Goal: Task Accomplishment & Management: Use online tool/utility

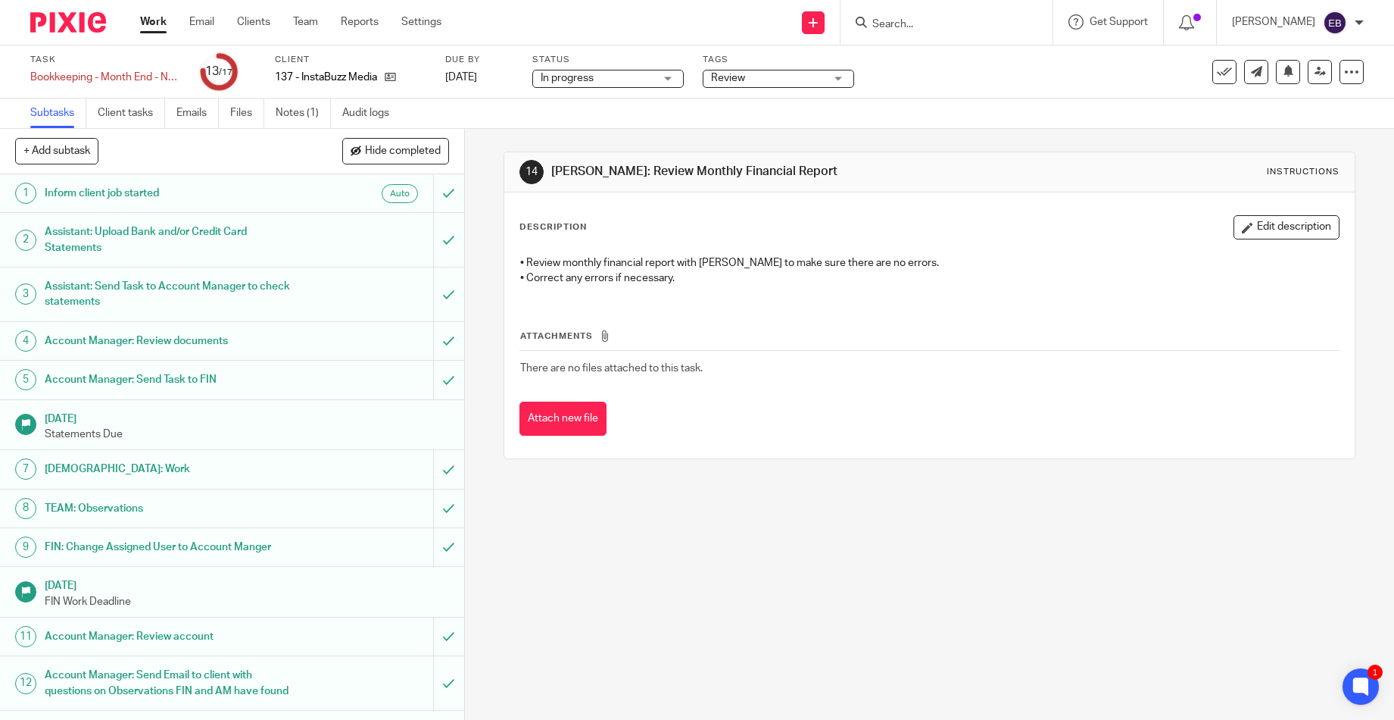
click at [305, 114] on link "Notes (1)" at bounding box center [303, 113] width 55 height 30
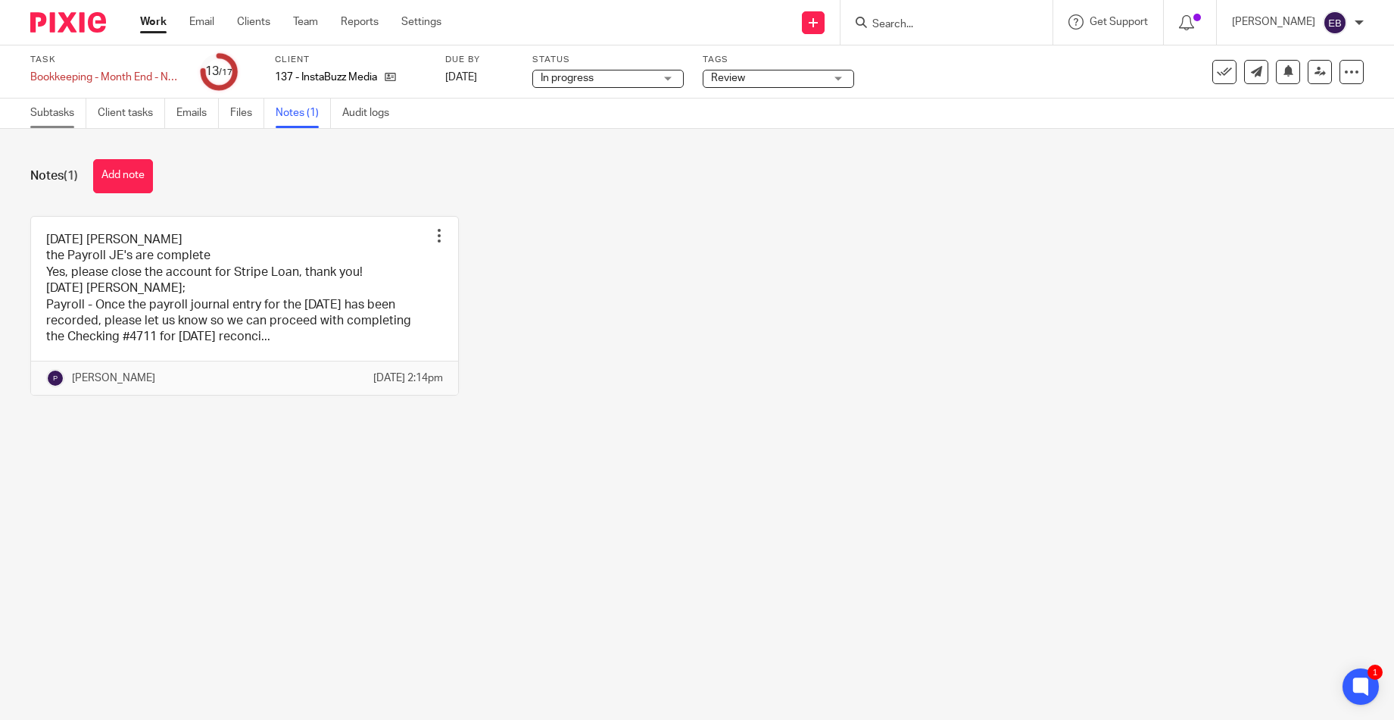
click at [63, 117] on link "Subtasks" at bounding box center [58, 113] width 56 height 30
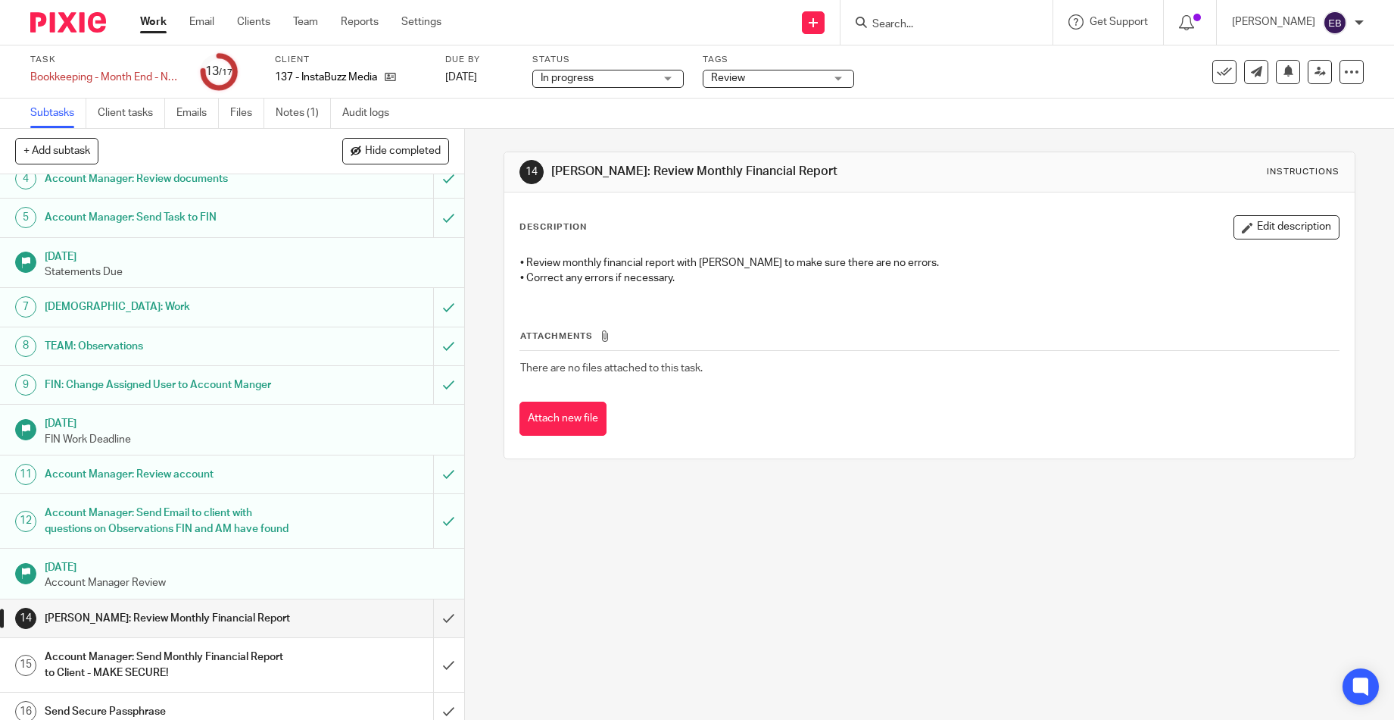
scroll to position [233, 0]
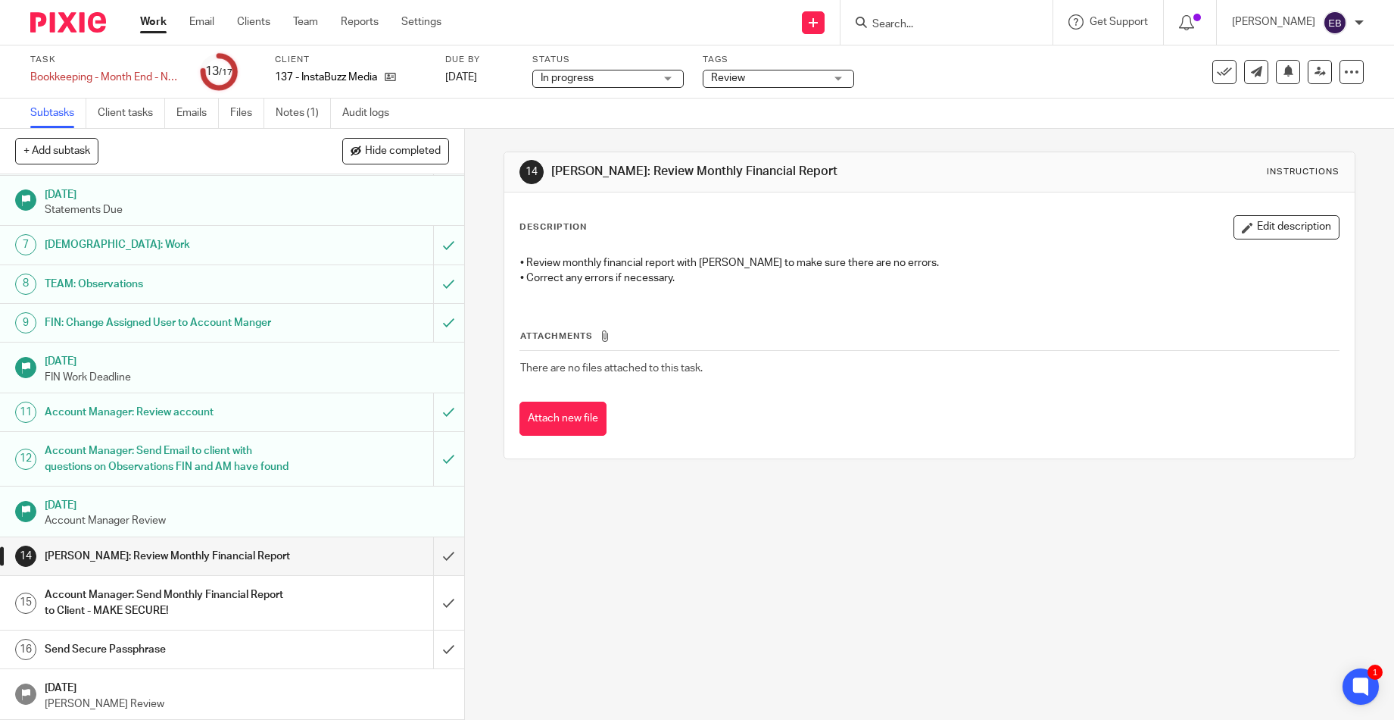
click at [290, 439] on div "Account Manager: Send Email to client with questions on Observations FIN and AM…" at bounding box center [231, 458] width 373 height 39
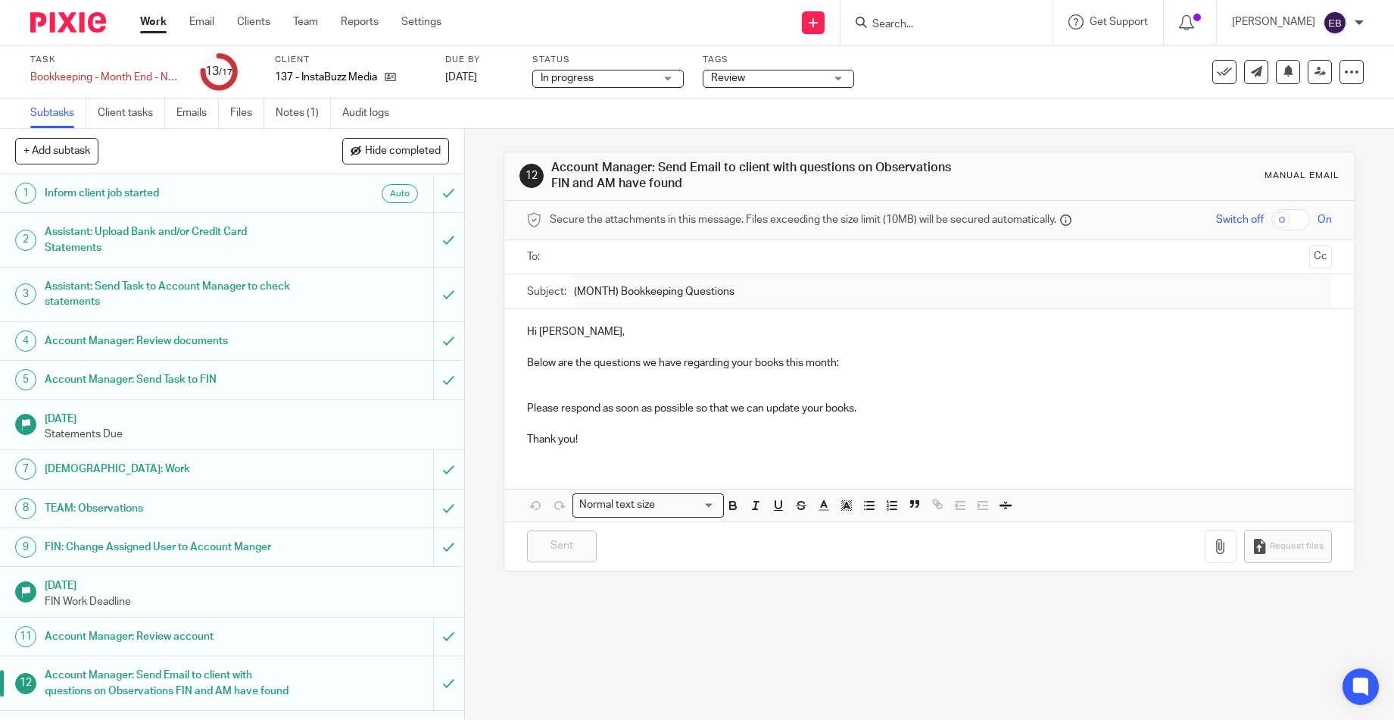
click at [280, 285] on h1 "Assistant: Send Task to Account Manager to check statements" at bounding box center [169, 294] width 249 height 39
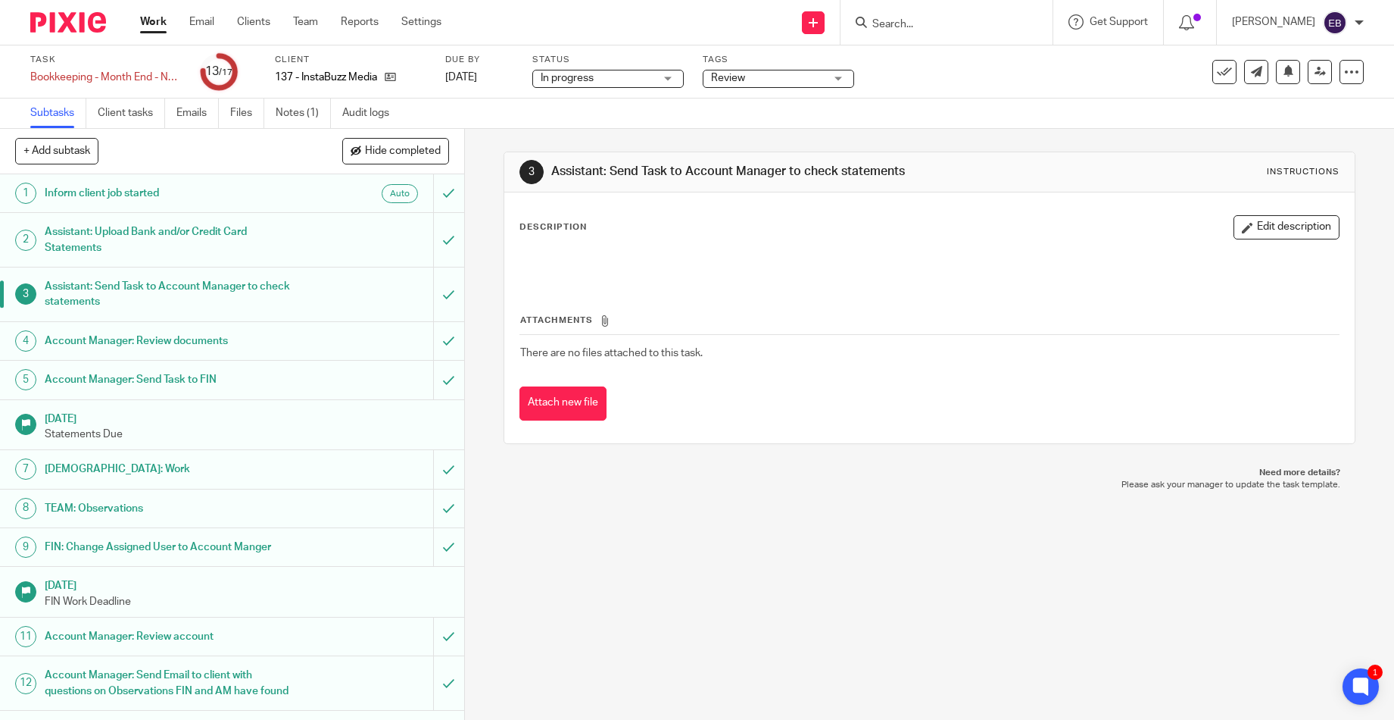
click at [280, 503] on h1 "TEAM: Observations" at bounding box center [169, 508] width 249 height 23
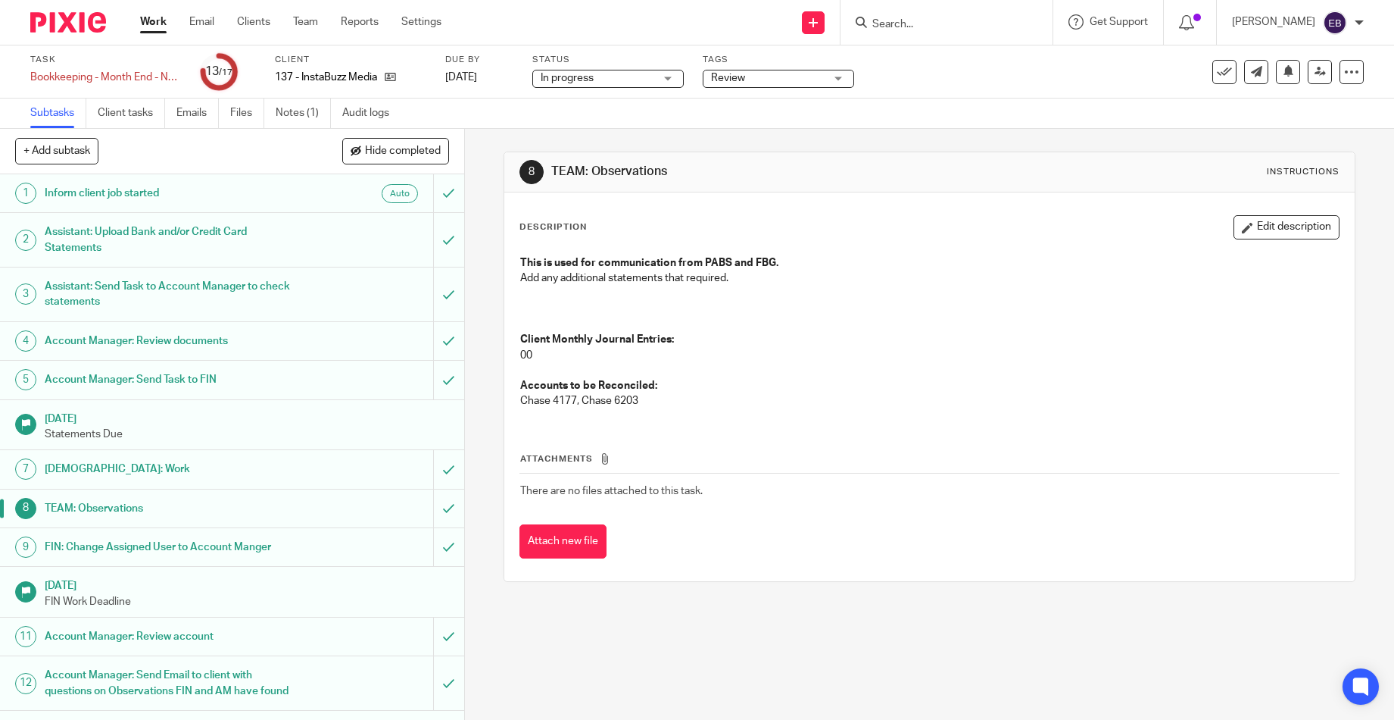
click at [297, 540] on div "FIN: Change Assigned User to Account Manger" at bounding box center [231, 547] width 373 height 23
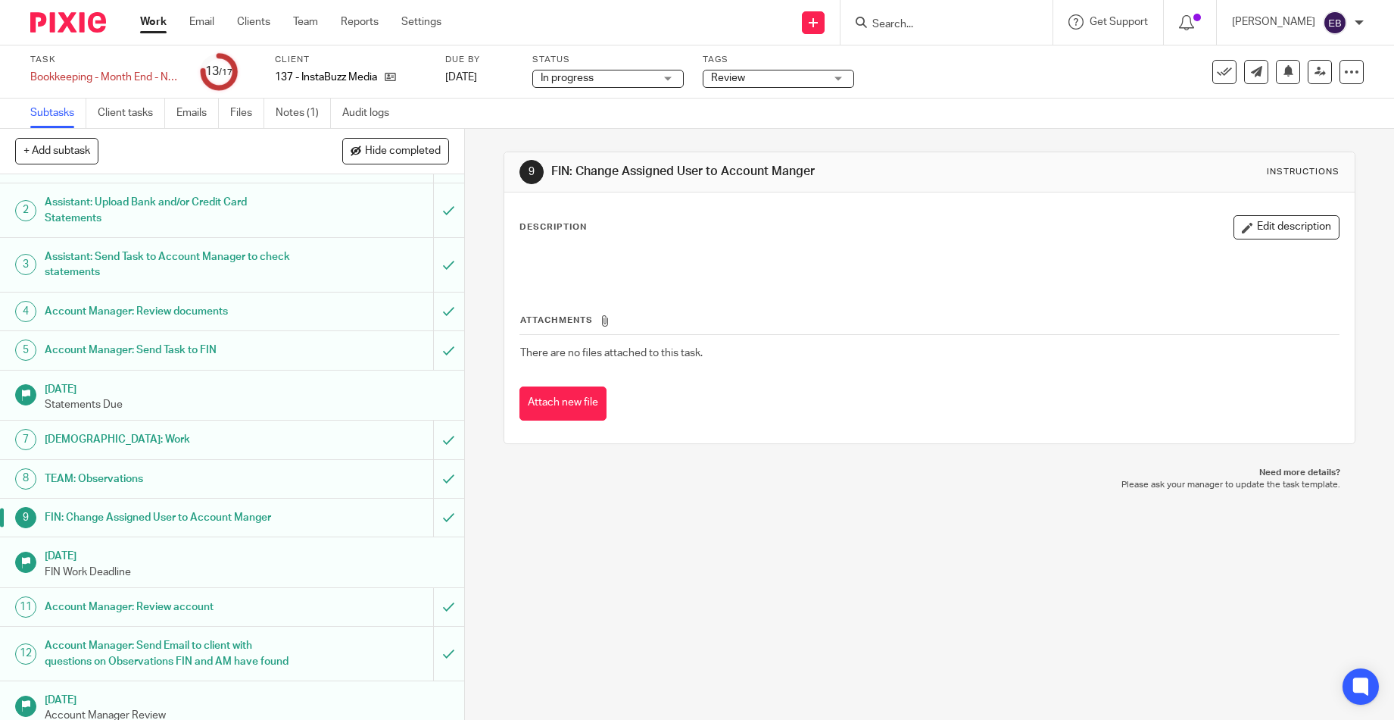
scroll to position [39, 0]
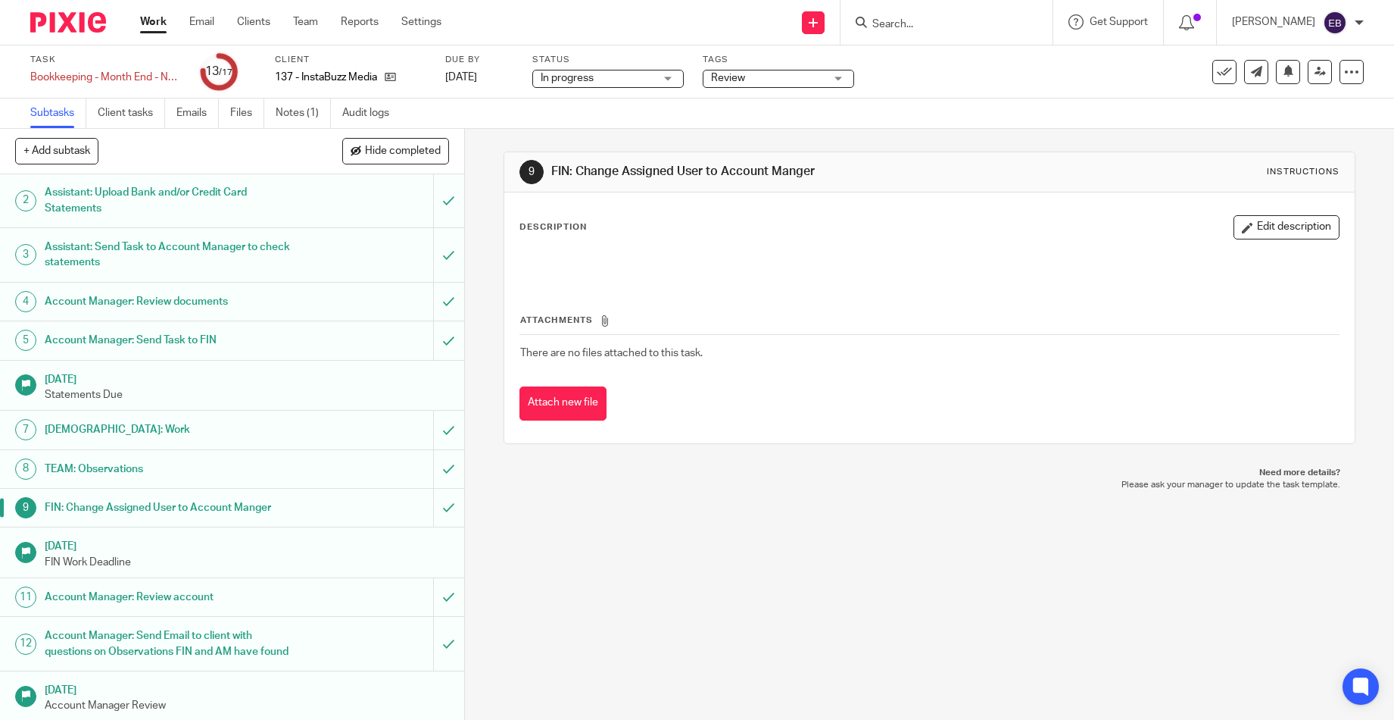
click at [292, 586] on div "Account Manager: Review account" at bounding box center [231, 597] width 373 height 23
